Goal: Task Accomplishment & Management: Manage account settings

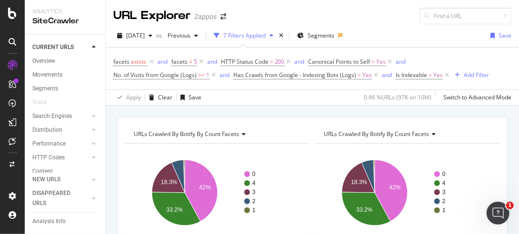
scroll to position [144, 0]
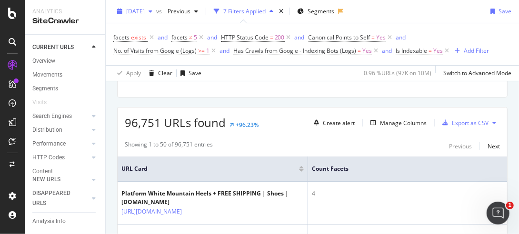
click at [153, 11] on icon "button" at bounding box center [151, 12] width 4 height 6
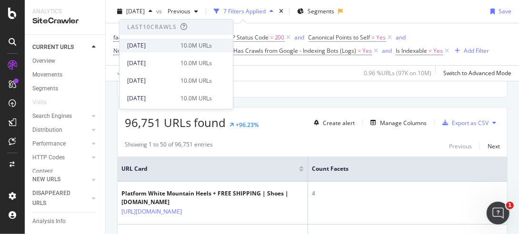
click at [159, 44] on div "[DATE]" at bounding box center [151, 45] width 48 height 9
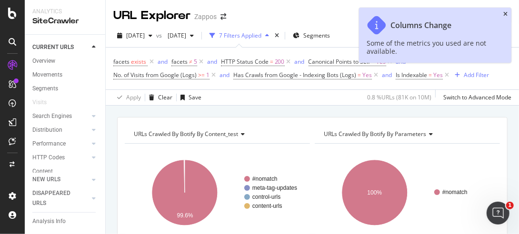
click at [508, 15] on icon "close toast" at bounding box center [506, 14] width 4 height 6
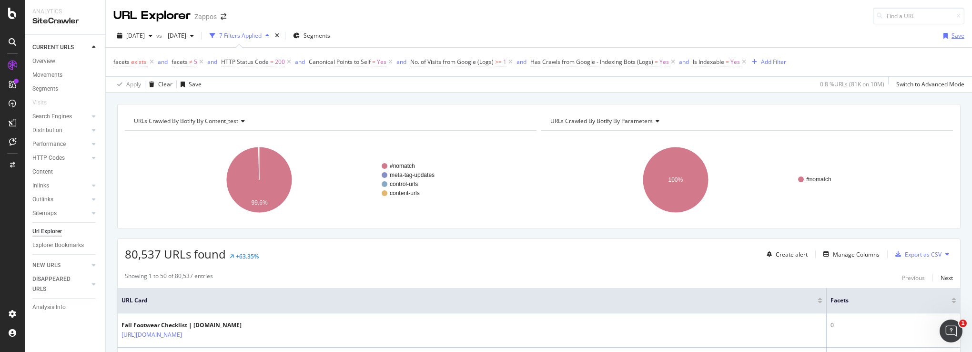
click at [519, 35] on div "Save" at bounding box center [958, 35] width 13 height 8
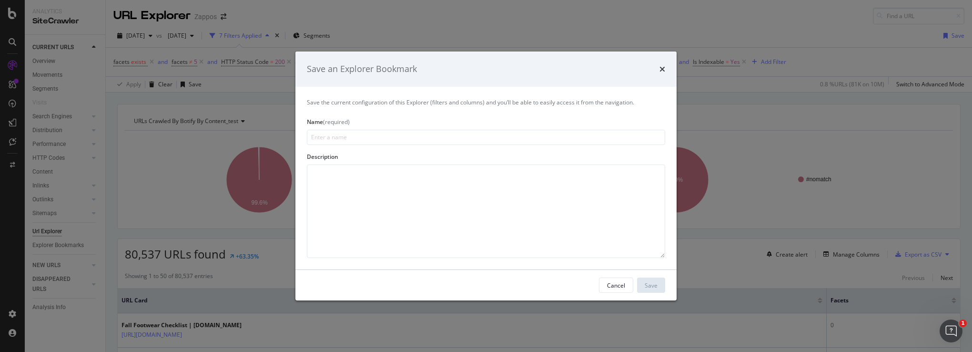
click at [389, 139] on input "modal" at bounding box center [486, 137] width 358 height 15
type input "[DATE] - XML"
click at [519, 234] on div "Cancel" at bounding box center [616, 285] width 18 height 8
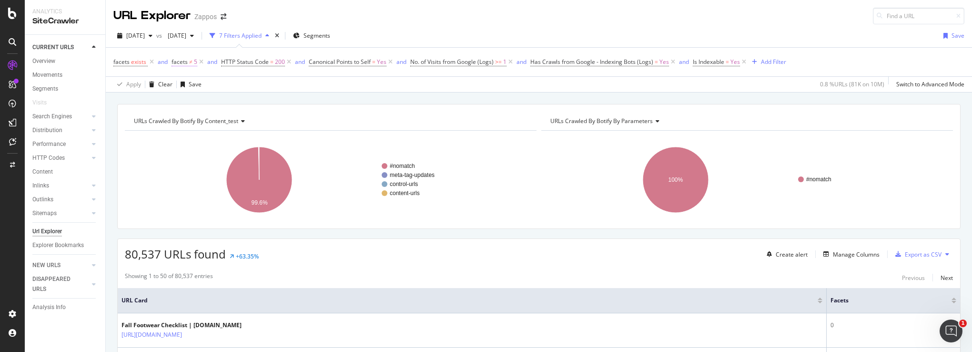
click at [179, 62] on span "facets" at bounding box center [180, 62] width 16 height 8
click at [215, 100] on icon at bounding box center [215, 99] width 7 height 6
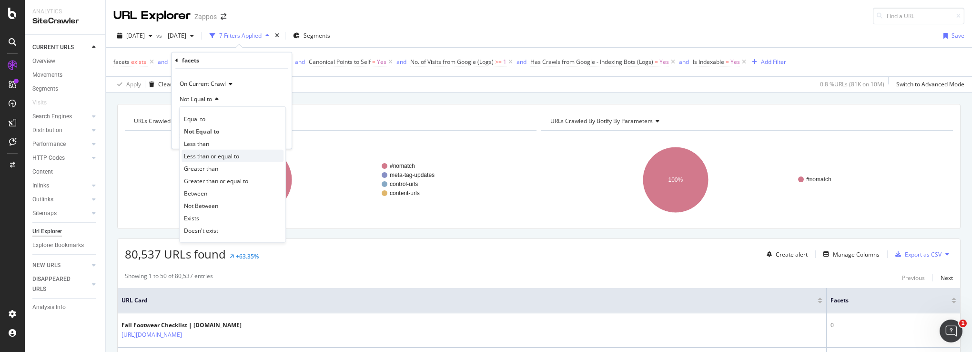
click at [220, 155] on span "Less than or equal to" at bounding box center [211, 156] width 55 height 8
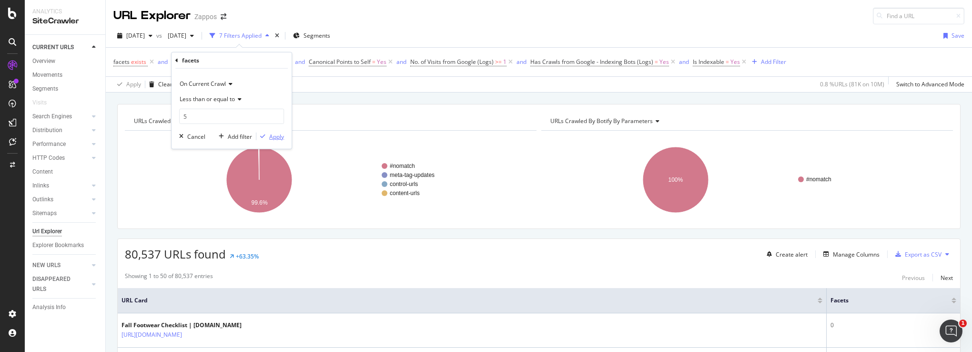
click at [273, 136] on div "Apply" at bounding box center [276, 136] width 15 height 8
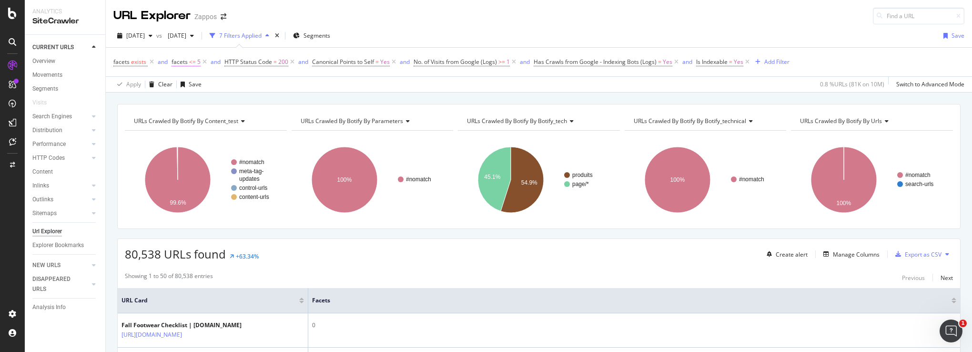
click at [179, 62] on span "facets" at bounding box center [180, 62] width 16 height 8
click at [273, 135] on div "Apply" at bounding box center [276, 136] width 15 height 8
click at [519, 62] on span "Is Indexable" at bounding box center [711, 62] width 31 height 8
click at [519, 98] on icon at bounding box center [716, 99] width 7 height 6
click at [519, 132] on span "No" at bounding box center [712, 131] width 8 height 8
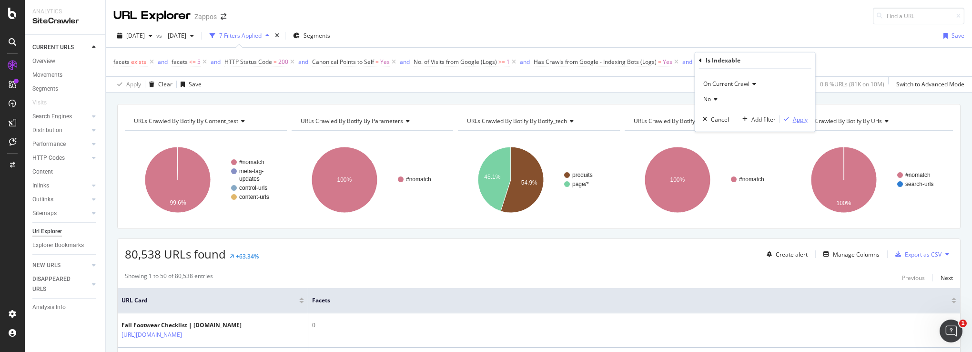
click at [519, 119] on div "Apply" at bounding box center [800, 119] width 15 height 8
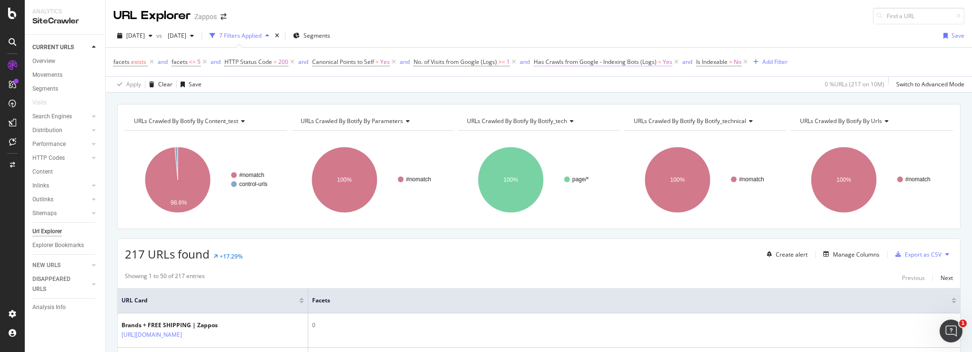
click at [519, 62] on span "=" at bounding box center [659, 62] width 3 height 8
click at [519, 114] on icon at bounding box center [554, 115] width 7 height 6
click at [519, 145] on span "No" at bounding box center [550, 146] width 8 height 8
click at [519, 134] on div "Apply" at bounding box center [638, 134] width 15 height 8
click at [473, 61] on span "No. of Visits from Google (Logs)" at bounding box center [455, 62] width 83 height 8
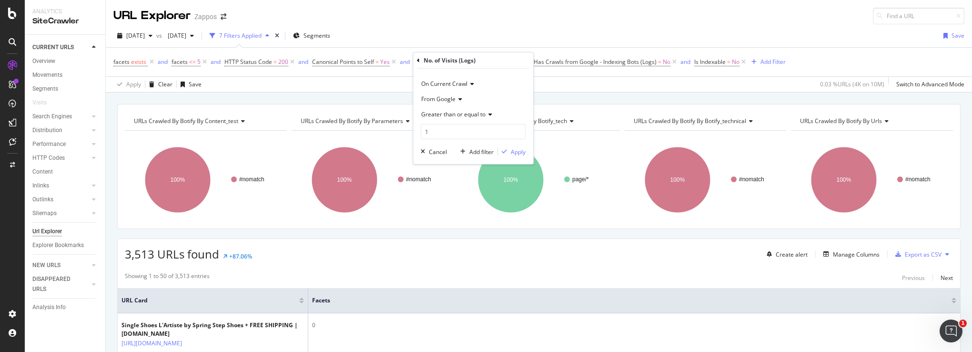
click at [494, 113] on div "Greater than or equal to" at bounding box center [473, 114] width 105 height 15
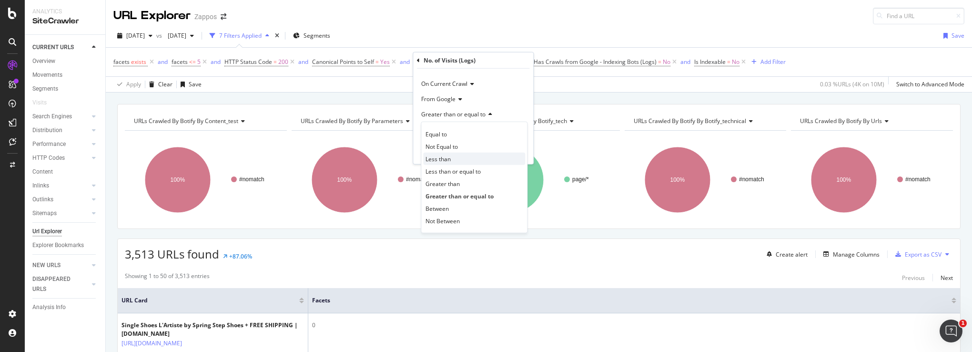
click at [474, 161] on div "Less than" at bounding box center [474, 159] width 102 height 12
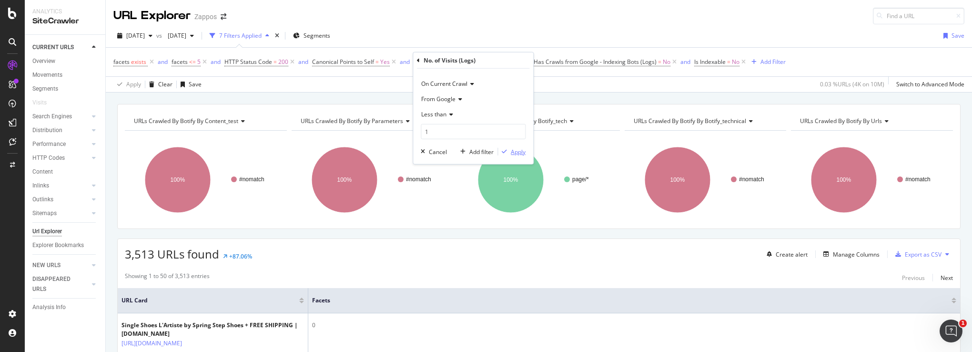
click at [517, 153] on div "Apply" at bounding box center [518, 151] width 15 height 8
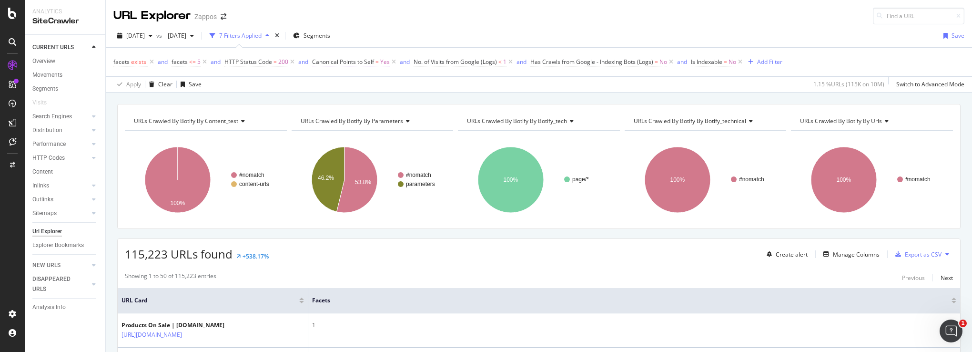
click at [351, 61] on span "Canonical Points to Self" at bounding box center [343, 62] width 62 height 8
click at [331, 99] on icon at bounding box center [333, 99] width 7 height 6
click at [331, 131] on span "No" at bounding box center [329, 131] width 8 height 8
drag, startPoint x: 416, startPoint y: 121, endPoint x: 454, endPoint y: 91, distance: 48.5
click at [416, 119] on div "Apply" at bounding box center [417, 119] width 15 height 8
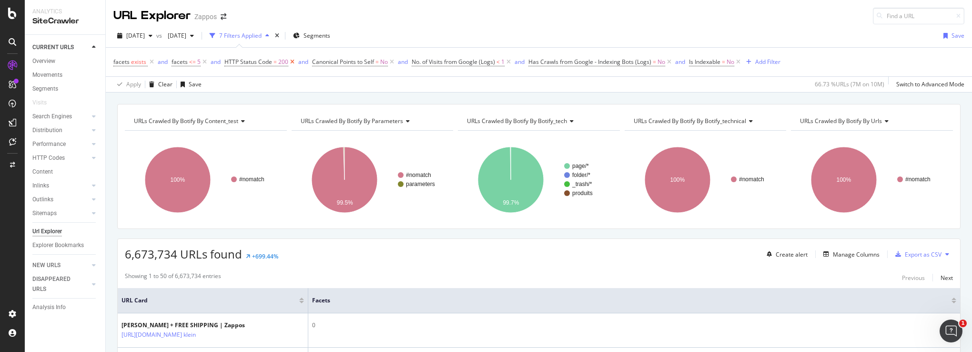
click at [291, 62] on icon at bounding box center [292, 62] width 8 height 10
click at [519, 62] on span "Is Indexable" at bounding box center [616, 62] width 31 height 8
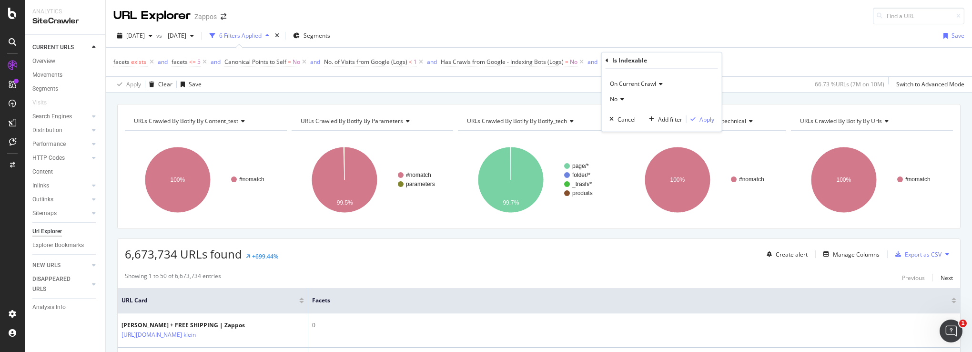
click at [519, 100] on icon at bounding box center [621, 99] width 7 height 6
click at [519, 118] on span "Yes" at bounding box center [619, 118] width 10 height 8
click at [519, 118] on div "Apply" at bounding box center [707, 119] width 15 height 8
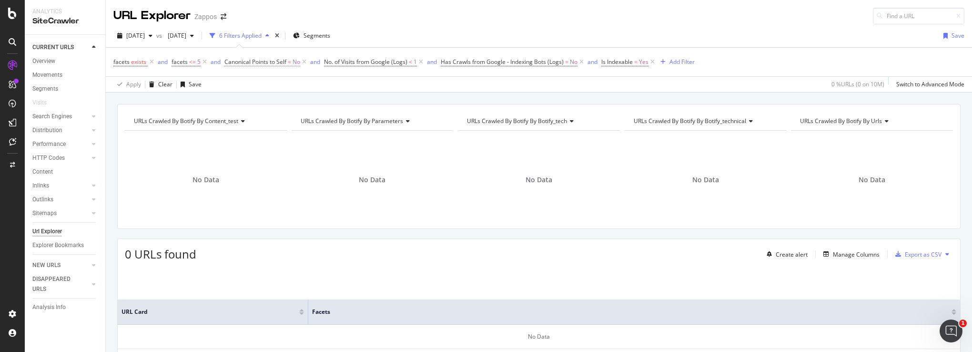
click at [273, 62] on span "Canonical Points to Self" at bounding box center [255, 62] width 62 height 8
click at [241, 99] on icon at bounding box center [243, 99] width 7 height 6
click at [237, 118] on span "Yes" at bounding box center [242, 118] width 10 height 8
drag, startPoint x: 327, startPoint y: 119, endPoint x: 445, endPoint y: 97, distance: 119.3
click at [327, 119] on div "Apply" at bounding box center [329, 119] width 15 height 8
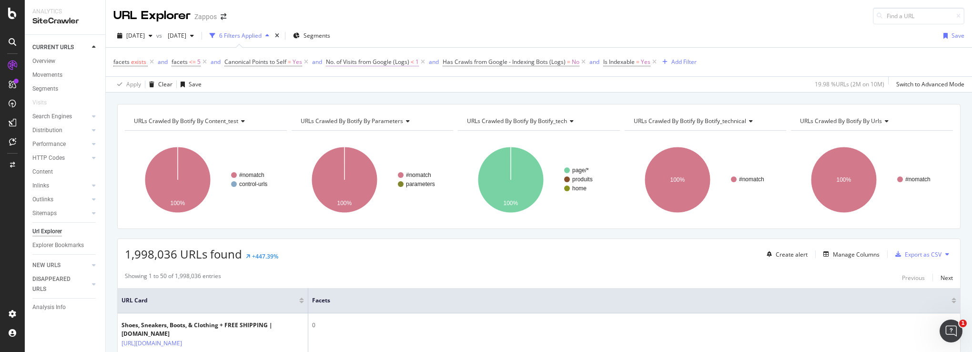
click at [370, 62] on span "No. of Visits from Google (Logs)" at bounding box center [367, 62] width 83 height 8
click at [427, 153] on div "Apply" at bounding box center [431, 151] width 15 height 8
click at [519, 61] on div "Add Filter" at bounding box center [684, 62] width 25 height 8
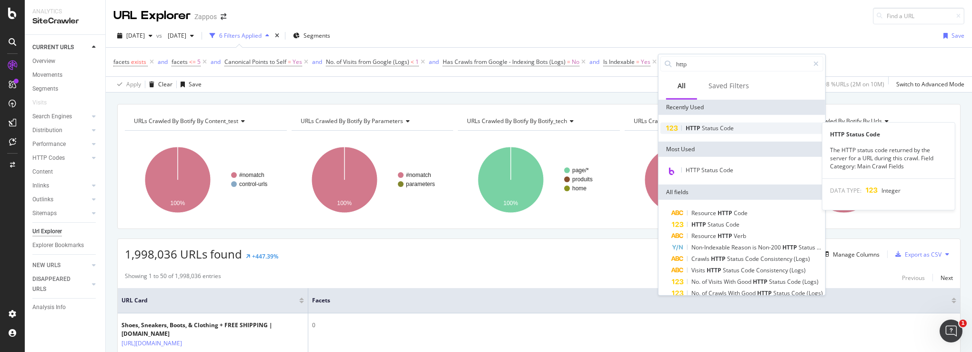
type input "http"
click at [519, 125] on span "Status" at bounding box center [711, 128] width 18 height 8
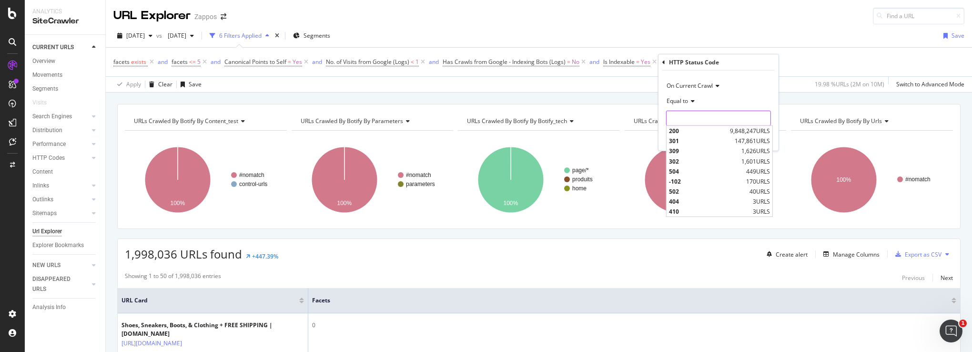
click at [519, 117] on input "number" at bounding box center [718, 118] width 105 height 15
click at [519, 129] on span "200" at bounding box center [698, 131] width 59 height 8
type input "200"
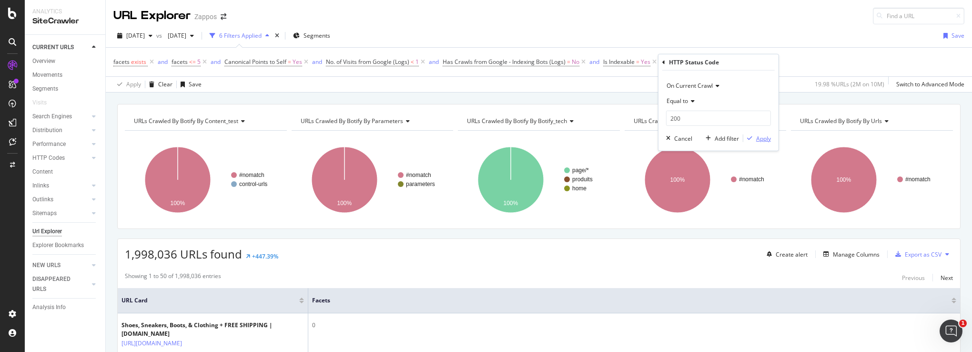
click at [519, 137] on div "button" at bounding box center [749, 138] width 13 height 6
click at [519, 61] on icon at bounding box center [584, 62] width 8 height 10
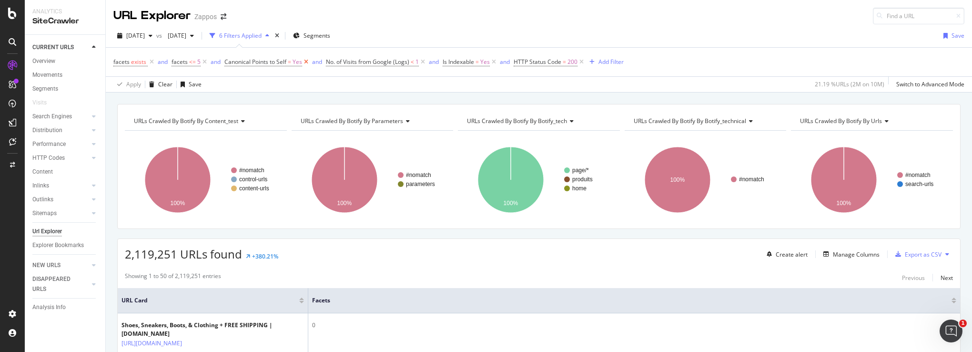
click at [305, 61] on icon at bounding box center [306, 62] width 8 height 10
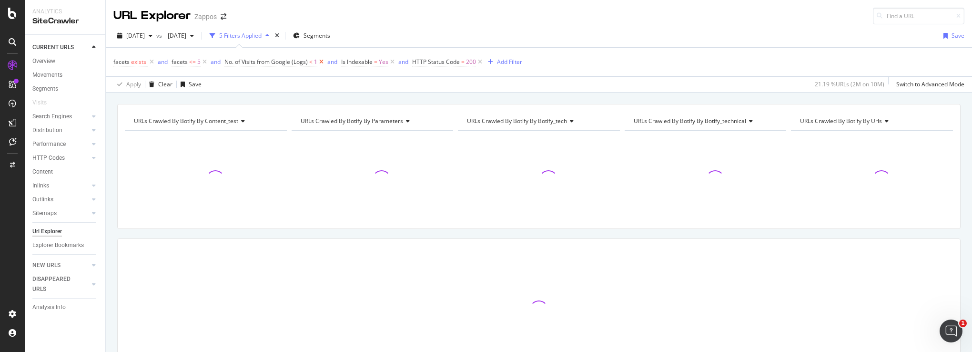
click at [322, 63] on icon at bounding box center [321, 62] width 8 height 10
click at [276, 61] on icon at bounding box center [276, 62] width 8 height 10
click at [301, 62] on icon "button" at bounding box center [302, 62] width 5 height 6
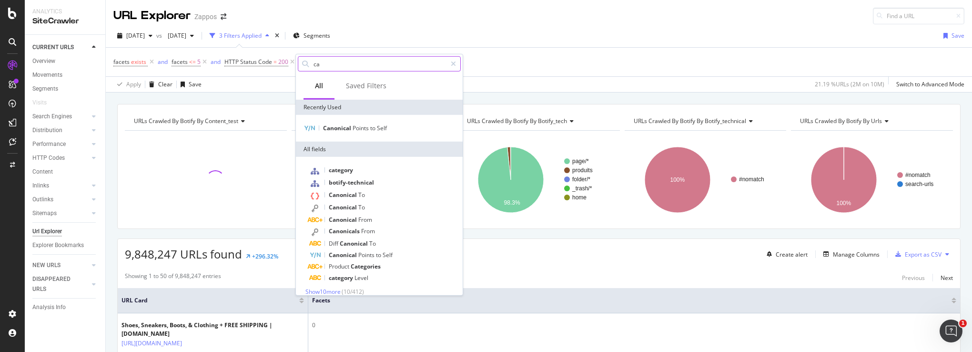
type input "can"
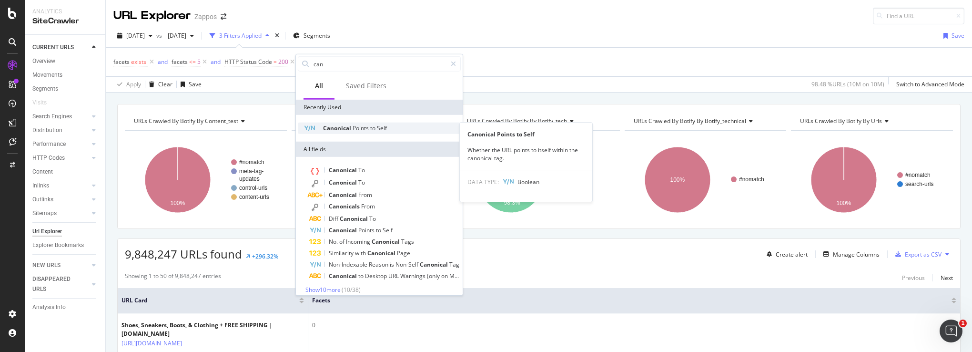
click at [360, 126] on span "Points" at bounding box center [362, 128] width 18 height 8
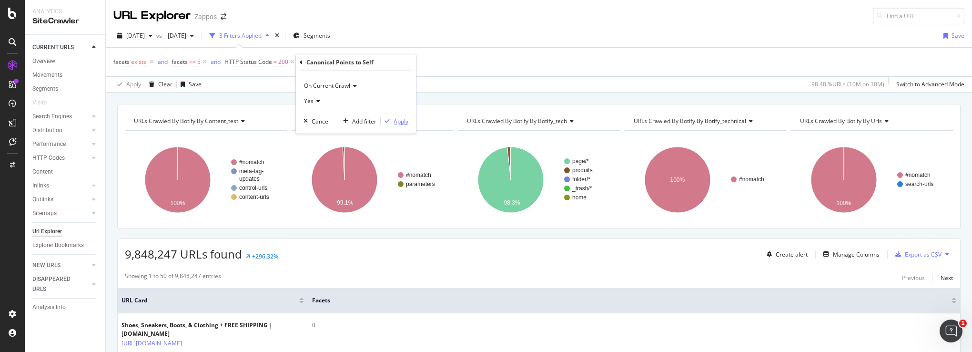
click at [394, 120] on div "Apply" at bounding box center [401, 121] width 15 height 8
click at [424, 60] on div "Add Filter" at bounding box center [423, 62] width 25 height 8
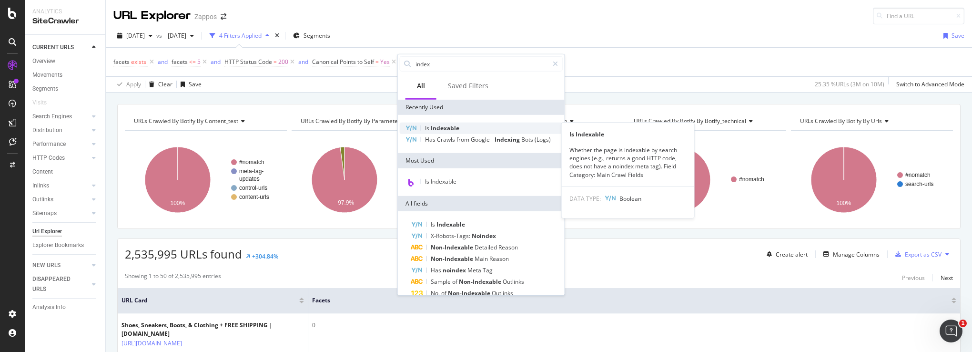
type input "index"
click at [437, 126] on span "Indexable" at bounding box center [445, 128] width 29 height 8
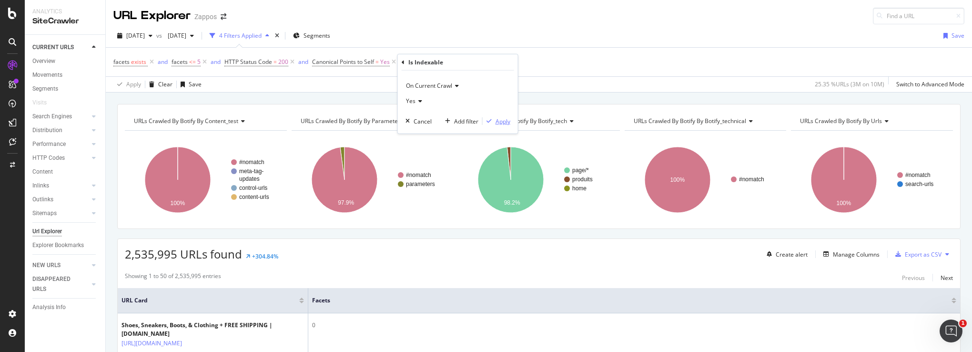
click at [494, 119] on div "button" at bounding box center [489, 121] width 13 height 6
click at [489, 63] on div "Add Filter" at bounding box center [494, 62] width 25 height 8
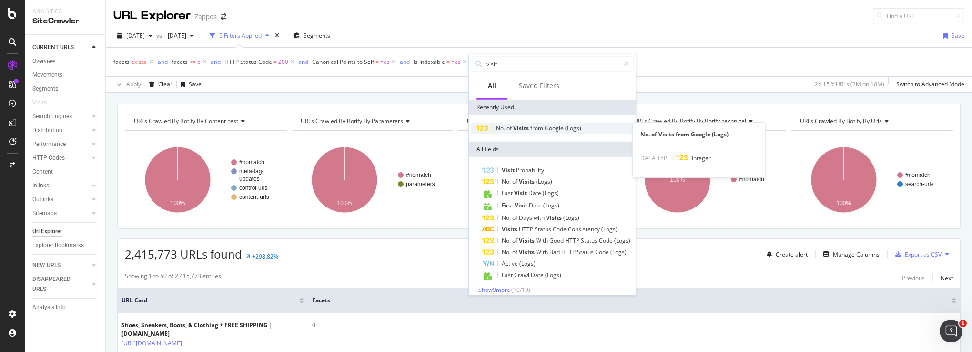
type input "visit"
click at [519, 129] on span "Google" at bounding box center [555, 128] width 20 height 8
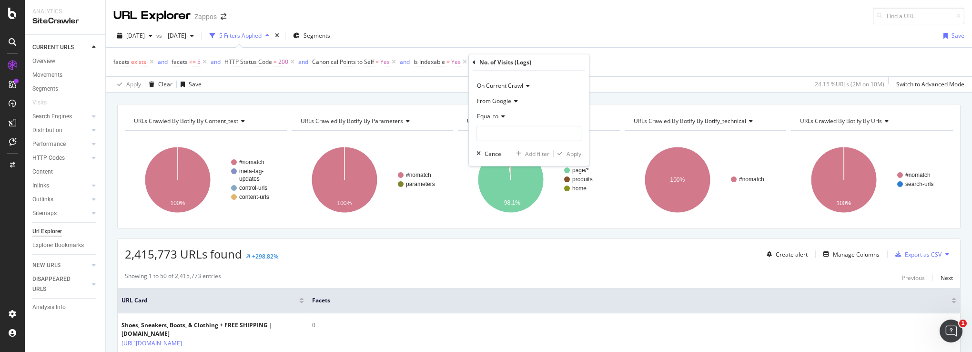
click at [504, 116] on icon at bounding box center [502, 116] width 7 height 6
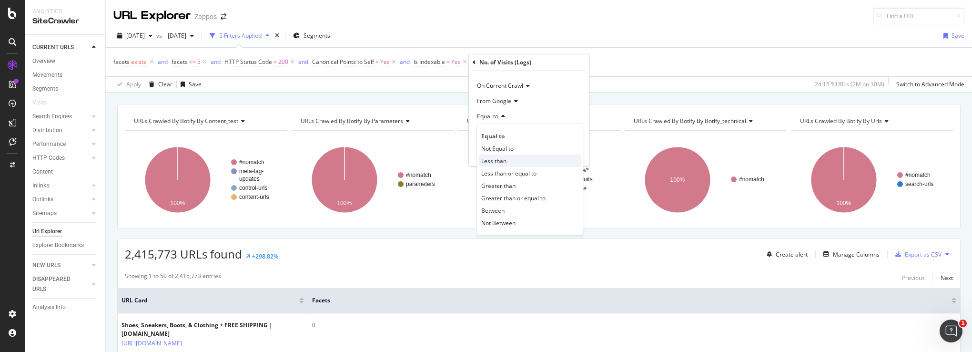
click at [504, 161] on span "Less than" at bounding box center [493, 160] width 25 height 8
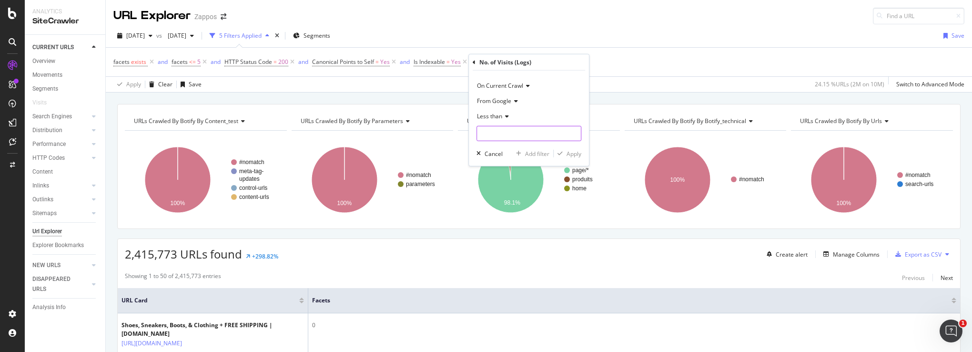
click at [519, 130] on input "number" at bounding box center [529, 133] width 105 height 15
type input "5"
type input "1"
click at [519, 152] on div "Apply" at bounding box center [574, 153] width 15 height 8
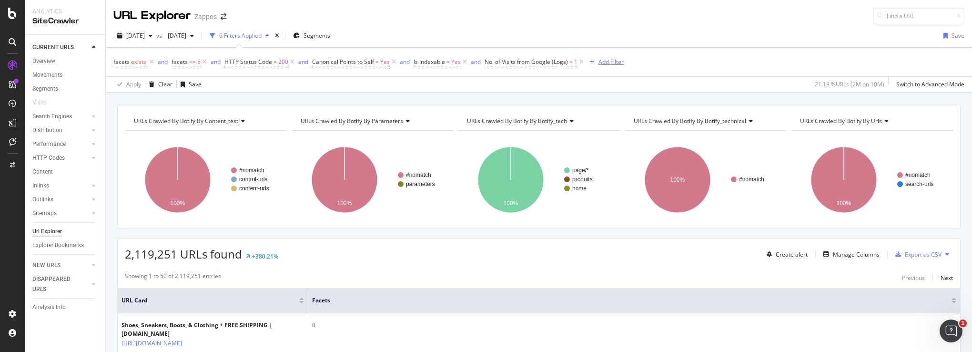
click at [519, 61] on div "Add Filter" at bounding box center [611, 62] width 25 height 8
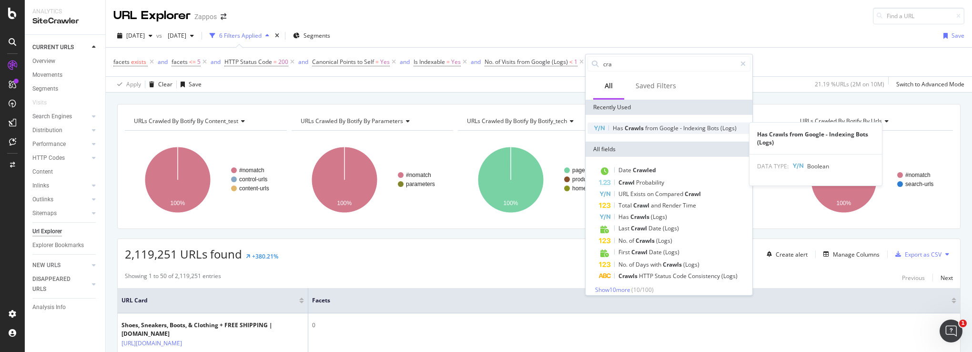
type input "cra"
click at [519, 129] on span "Google" at bounding box center [670, 128] width 20 height 8
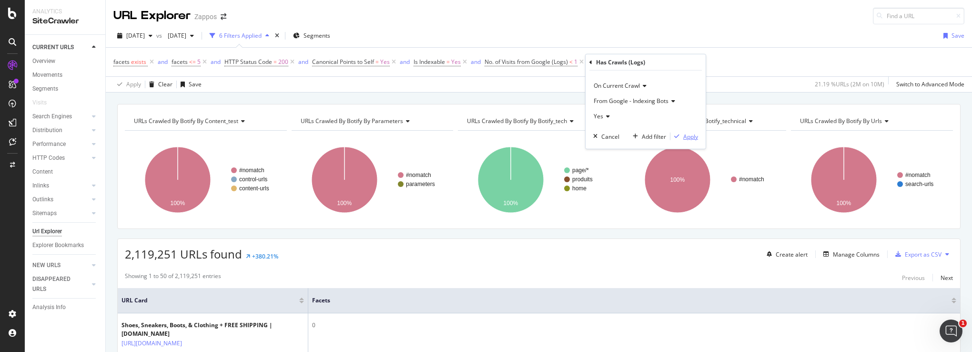
click at [519, 135] on div "button" at bounding box center [677, 136] width 13 height 6
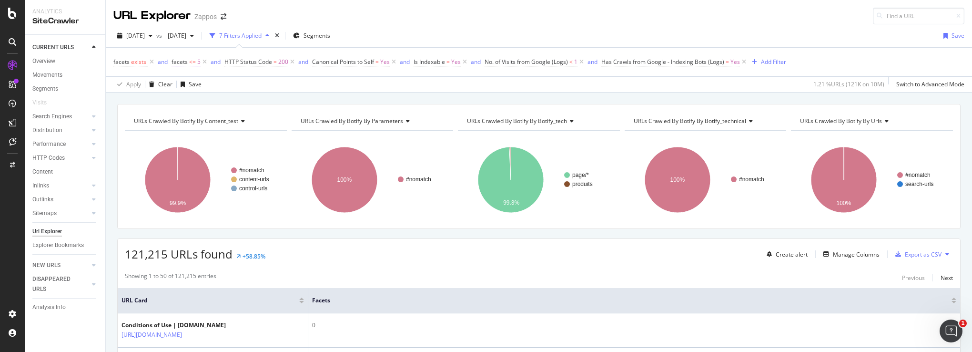
click at [183, 61] on span "facets" at bounding box center [180, 62] width 16 height 8
click at [241, 98] on icon at bounding box center [238, 99] width 7 height 6
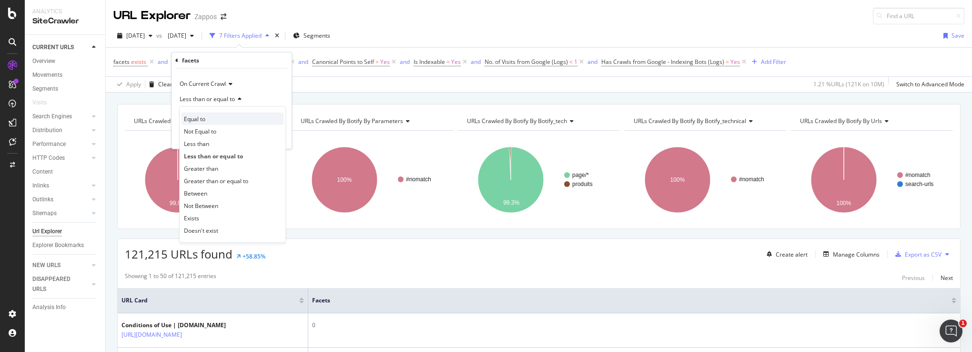
click at [202, 119] on span "Equal to" at bounding box center [194, 118] width 21 height 8
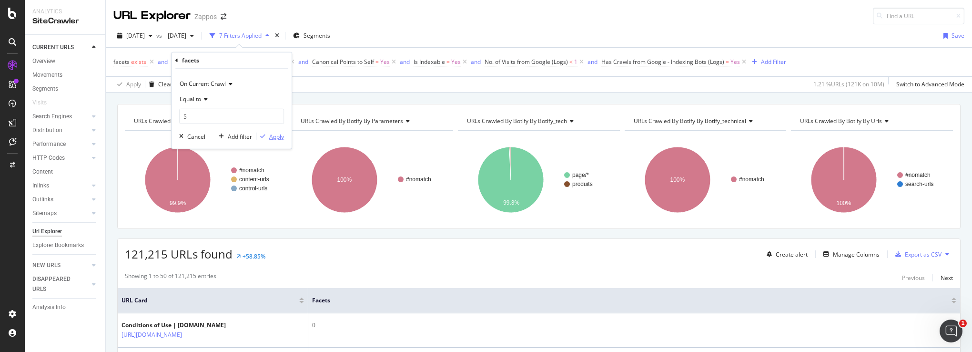
click at [271, 138] on div "Apply" at bounding box center [276, 136] width 15 height 8
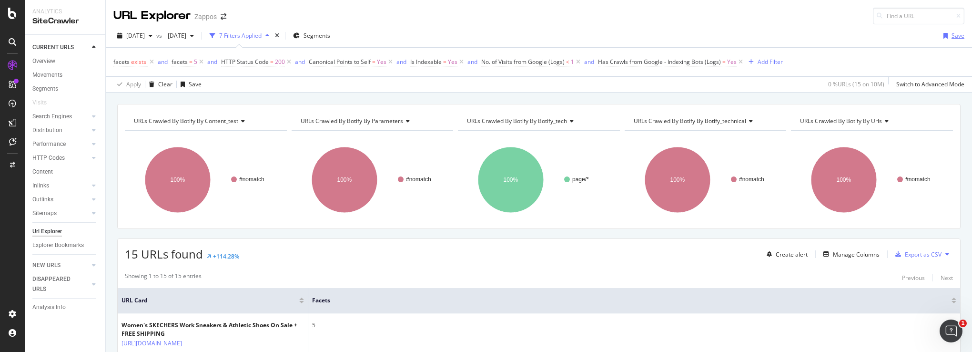
click at [519, 35] on div "Save" at bounding box center [958, 35] width 13 height 8
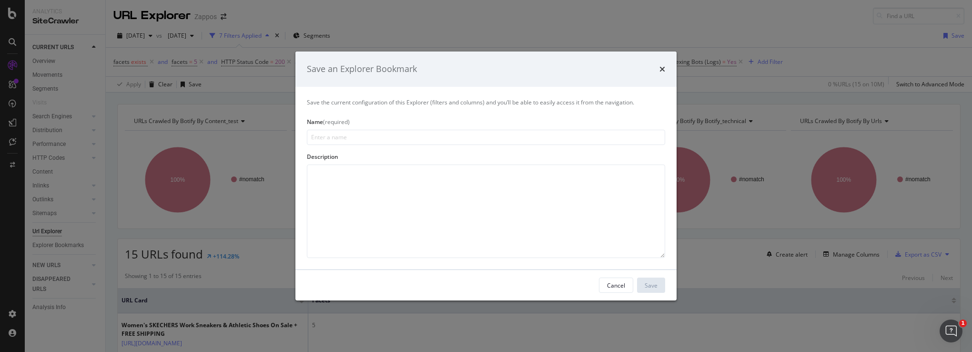
click at [430, 137] on input "modal" at bounding box center [486, 137] width 358 height 15
type input "S"
type input "Block 5 facets - [DATE] ( count is 15 urls)"
click at [519, 234] on div "Save" at bounding box center [651, 285] width 13 height 8
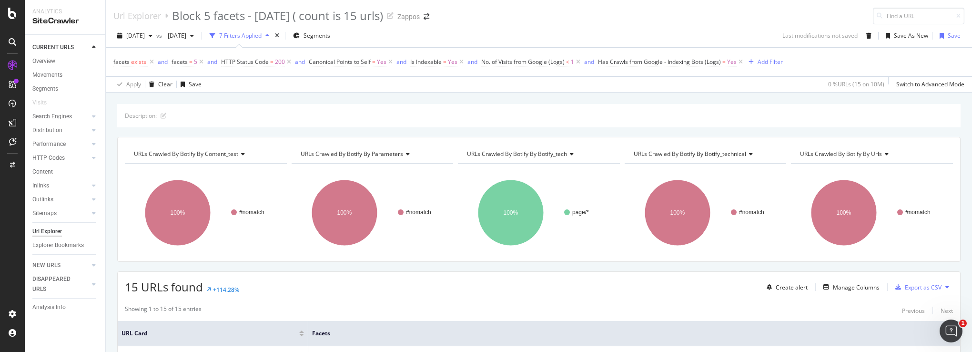
click at [519, 21] on div "Url Explorer Block 5 facets - [DATE] ( count is 15 urls) Zappos" at bounding box center [539, 12] width 866 height 24
click at [181, 62] on span "facets" at bounding box center [180, 62] width 16 height 8
click at [204, 98] on icon at bounding box center [204, 99] width 7 height 6
click at [339, 84] on div "Apply Clear Save 0 % URLs ( 15 on 10M ) Switch to Advanced Mode" at bounding box center [539, 84] width 866 height 16
click at [179, 61] on span "facets" at bounding box center [180, 62] width 16 height 8
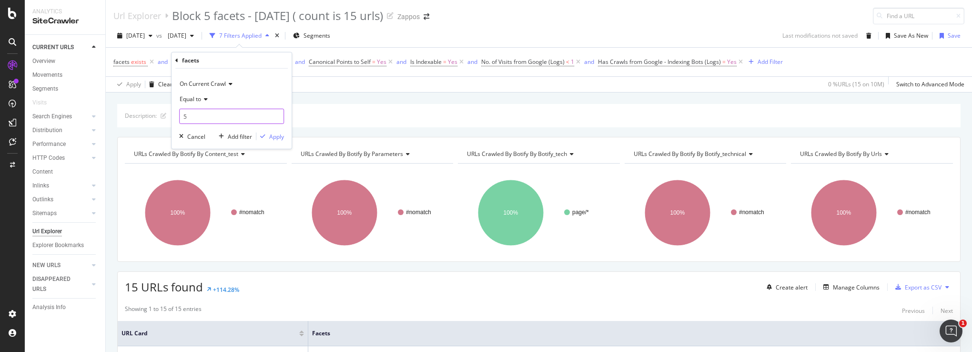
click at [198, 120] on input "5" at bounding box center [231, 116] width 105 height 15
type input "4"
click at [273, 133] on div "Apply" at bounding box center [276, 136] width 15 height 8
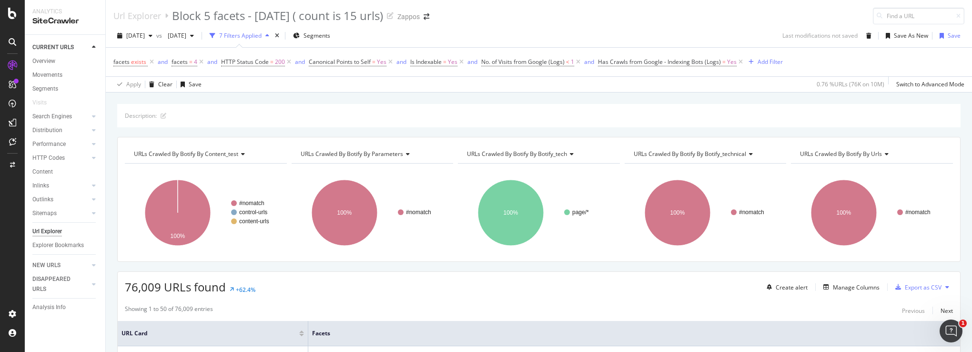
drag, startPoint x: 202, startPoint y: 62, endPoint x: 351, endPoint y: 102, distance: 154.3
click at [202, 62] on icon at bounding box center [201, 62] width 8 height 10
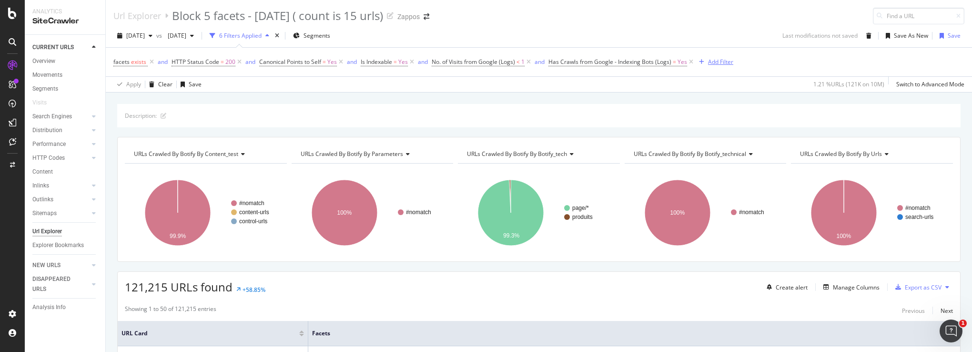
click at [519, 61] on div "Add Filter" at bounding box center [720, 62] width 25 height 8
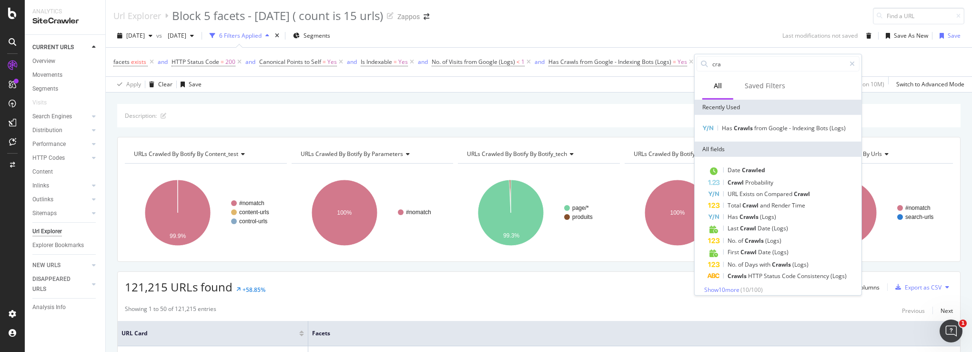
click at [519, 64] on div "facets exists and HTTP Status Code = 200 and Canonical Points to Self = Yes and…" at bounding box center [538, 62] width 851 height 29
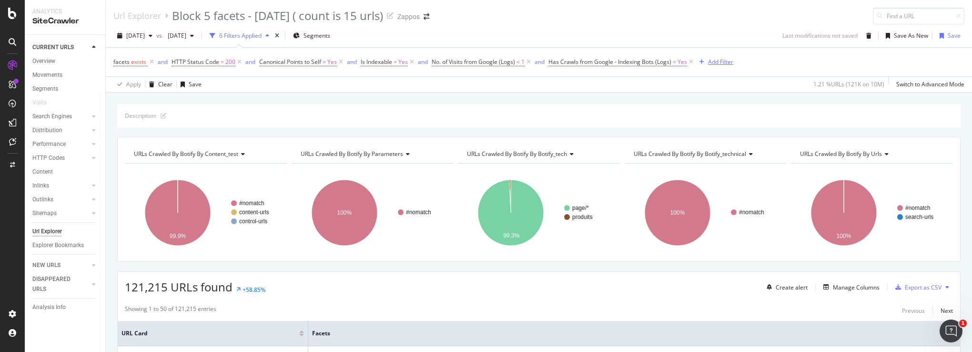
click at [519, 64] on div "button" at bounding box center [701, 62] width 13 height 6
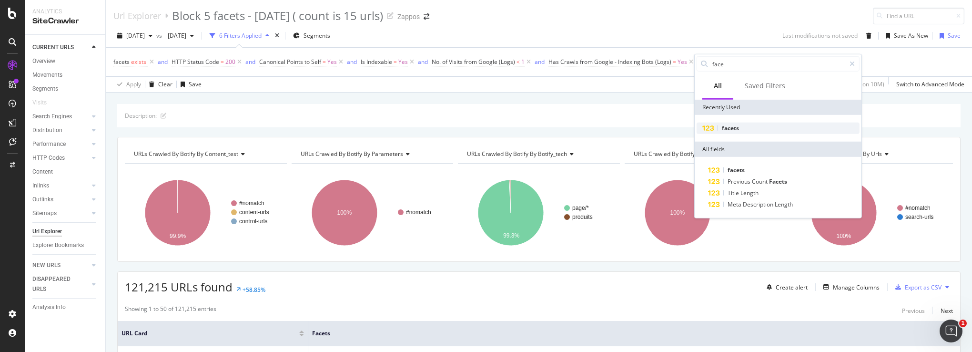
type input "face"
click at [519, 133] on div "facets" at bounding box center [778, 127] width 163 height 11
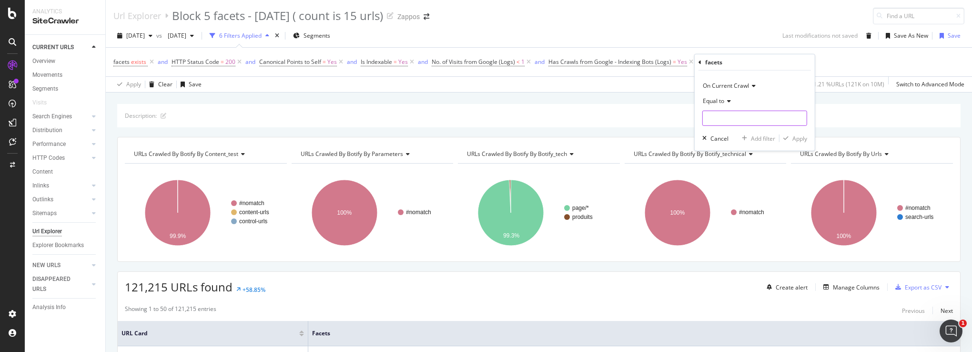
click at [519, 116] on input "number" at bounding box center [754, 118] width 105 height 15
type input "5"
click at [519, 138] on div "Apply" at bounding box center [800, 138] width 15 height 8
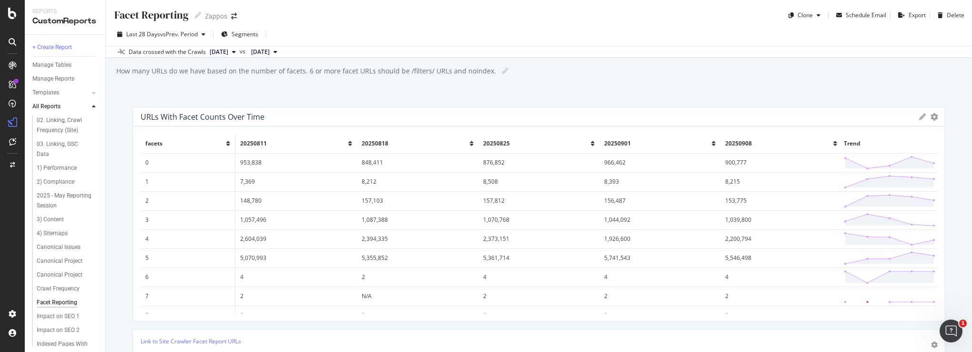
scroll to position [87, 0]
